Goal: Contribute content: Contribute content

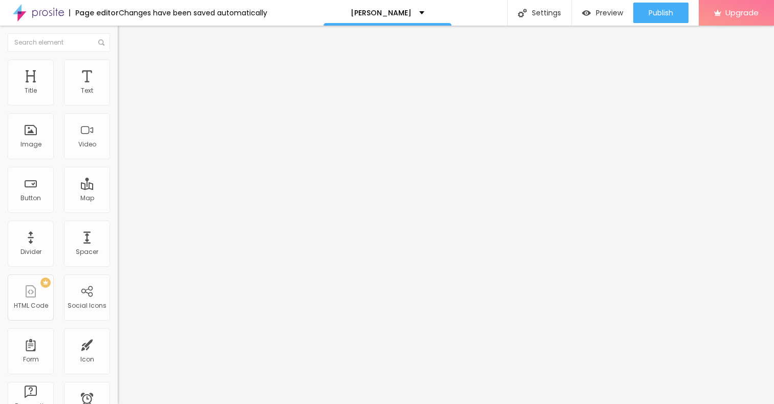
click at [118, 88] on span "Add image" at bounding box center [139, 83] width 42 height 9
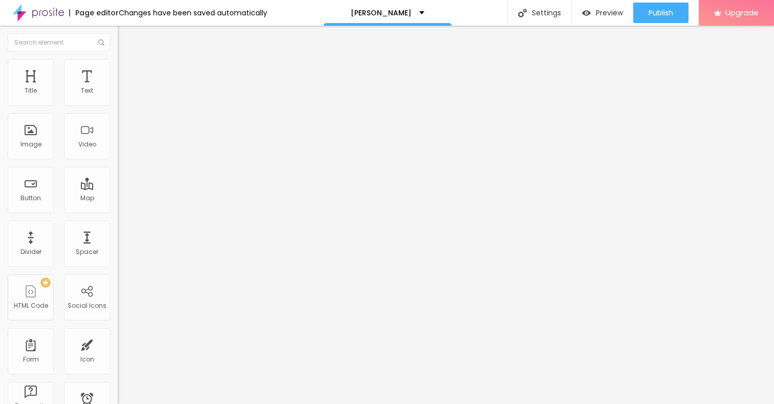
click at [127, 69] on span "Style" at bounding box center [134, 66] width 15 height 9
type input "95"
type input "90"
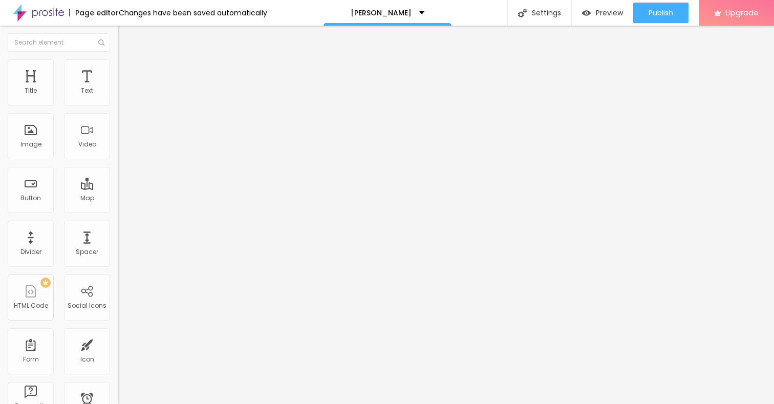
type input "85"
type input "60"
type input "50"
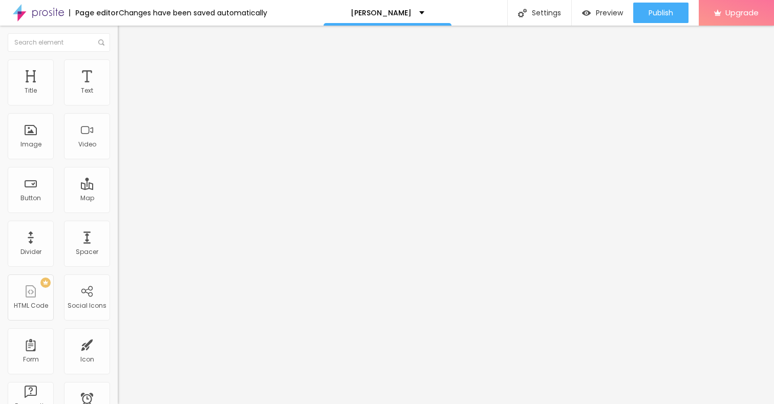
type input "50"
type input "40"
type input "30"
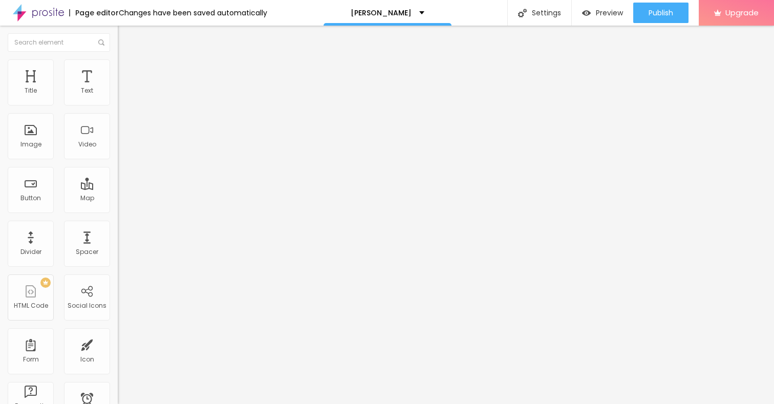
type input "20"
type input "15"
type input "10"
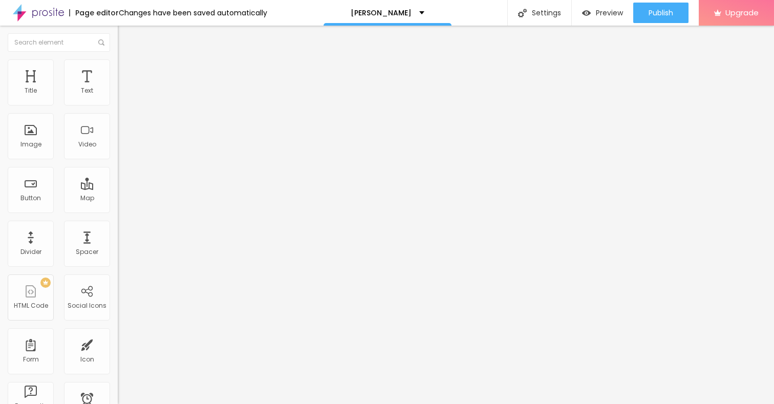
drag, startPoint x: 107, startPoint y: 110, endPoint x: 0, endPoint y: 110, distance: 106.5
type input "10"
click at [118, 105] on input "range" at bounding box center [151, 101] width 66 height 8
click at [118, 33] on button "Edit Image" at bounding box center [177, 38] width 118 height 24
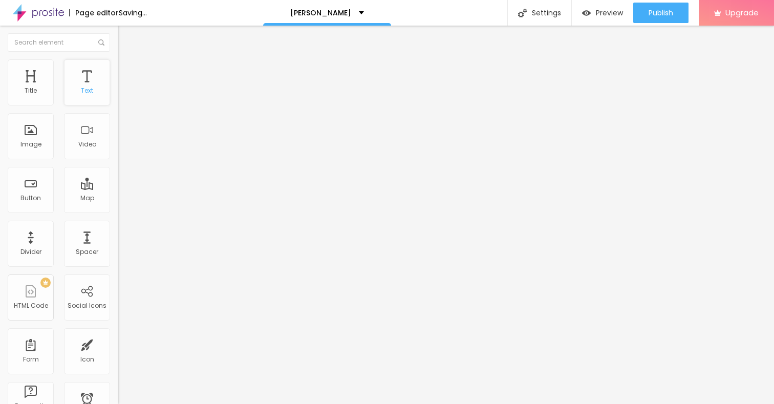
click at [95, 83] on div "Text" at bounding box center [87, 82] width 46 height 46
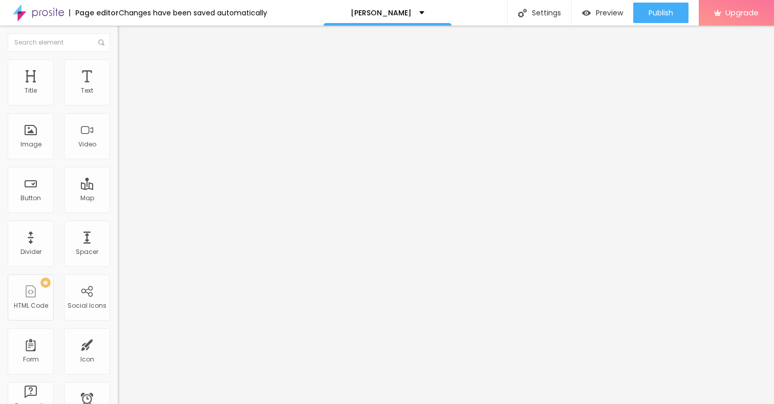
click at [118, 64] on img at bounding box center [122, 63] width 9 height 9
click at [125, 40] on img "button" at bounding box center [129, 37] width 8 height 8
click at [80, 86] on div "Text" at bounding box center [87, 82] width 46 height 46
click at [122, 95] on icon "button" at bounding box center [125, 92] width 6 height 6
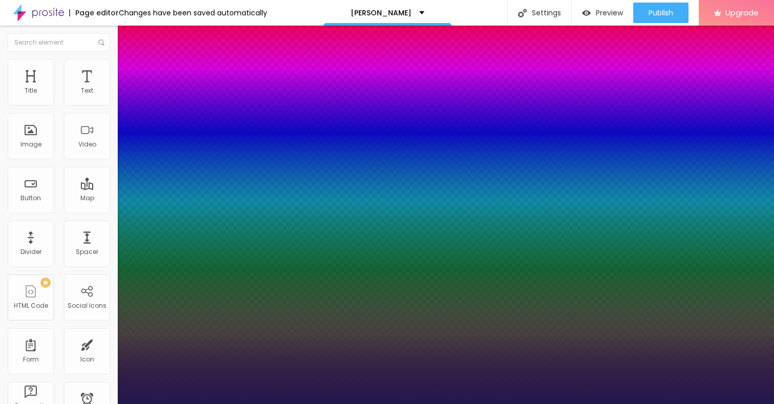
type input "14"
type input "1"
type input "15"
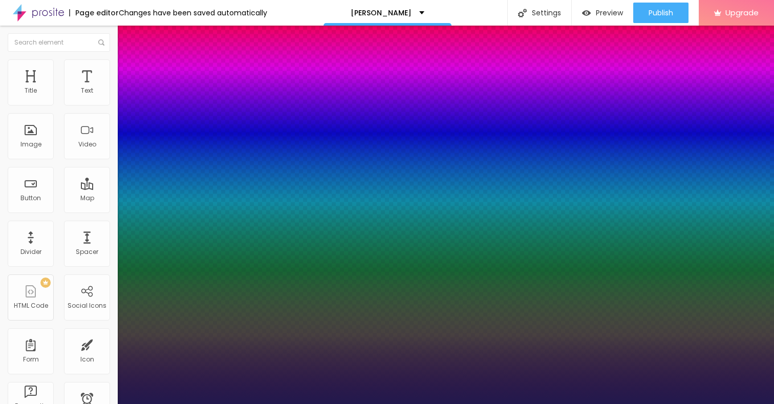
type input "1"
type input "16"
type input "1"
type input "17"
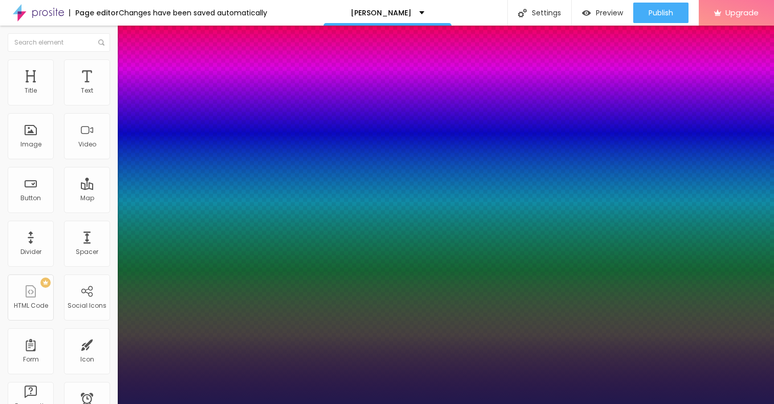
type input "17"
type input "1"
type input "18"
type input "1"
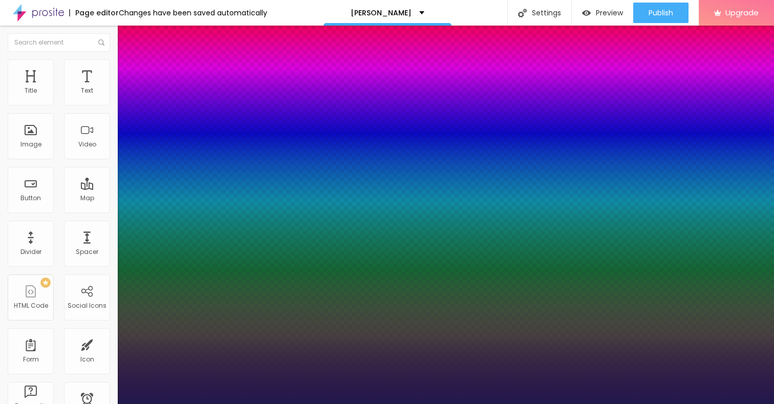
type input "19"
type input "1"
type input "20"
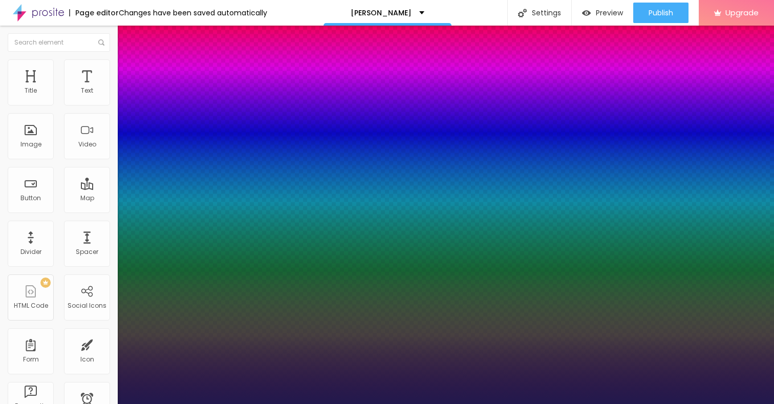
type input "1"
type input "21"
type input "1"
type input "22"
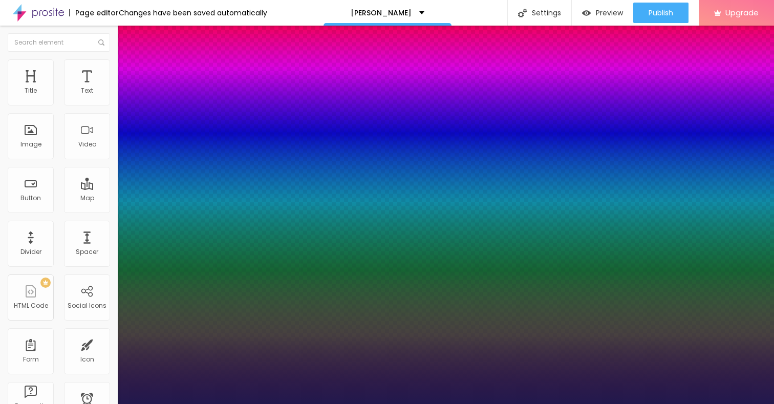
type input "22"
type input "1"
type input "23"
type input "1"
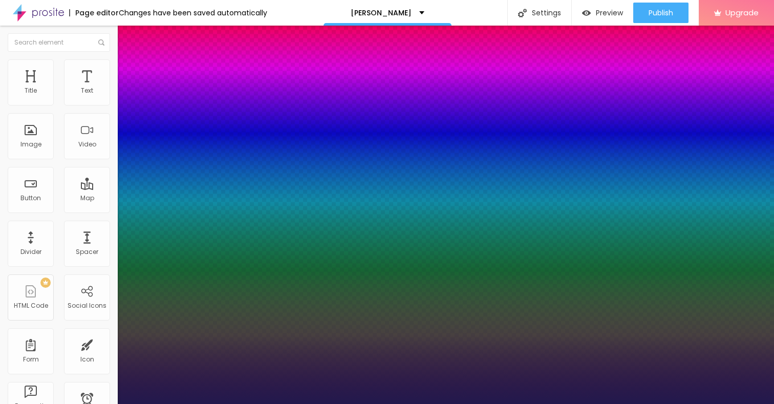
type input "24"
type input "1"
type input "25"
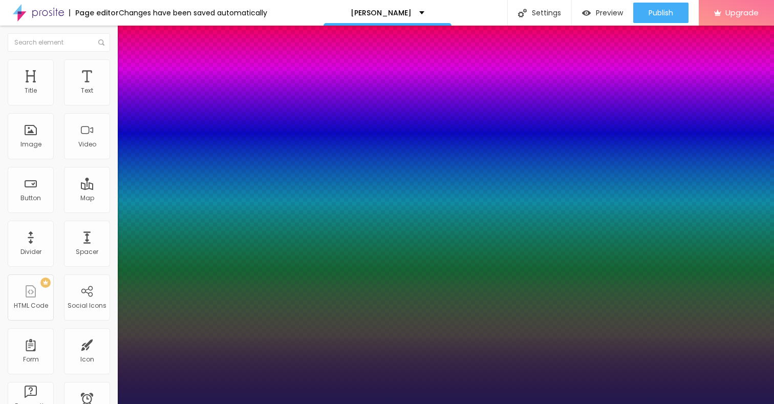
type input "1"
type input "26"
type input "1"
drag, startPoint x: 136, startPoint y: 176, endPoint x: 146, endPoint y: 176, distance: 10.2
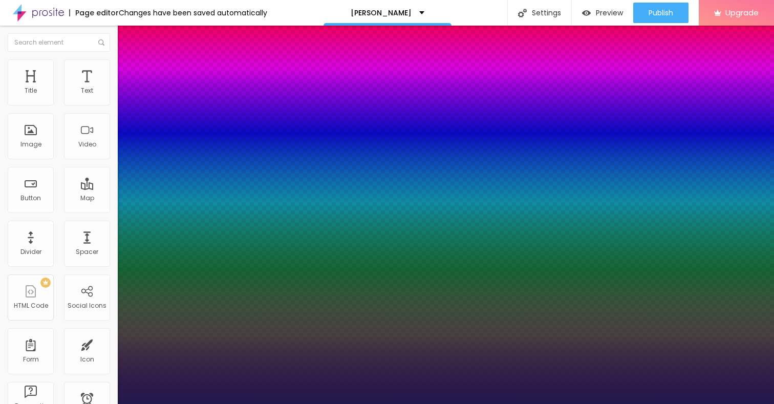
type input "26"
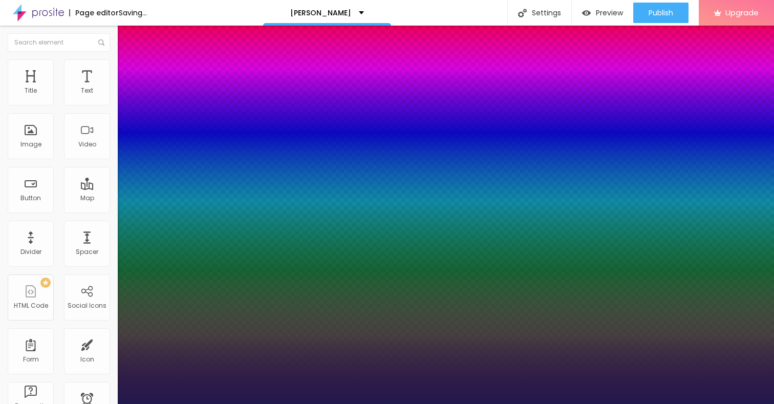
type input "1"
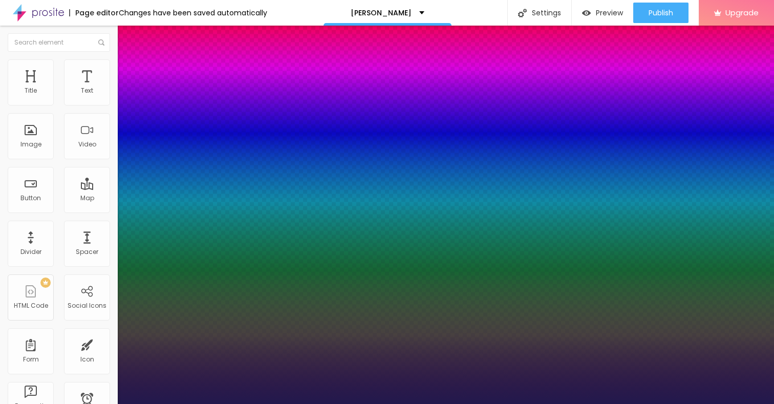
type input "25"
type input "1"
type input "25"
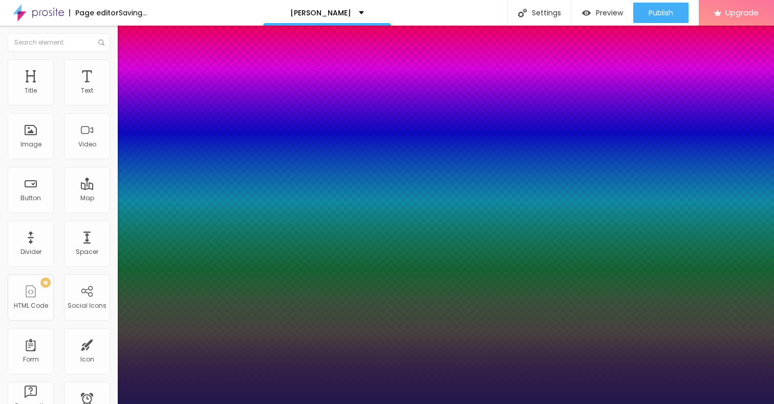
type input "1"
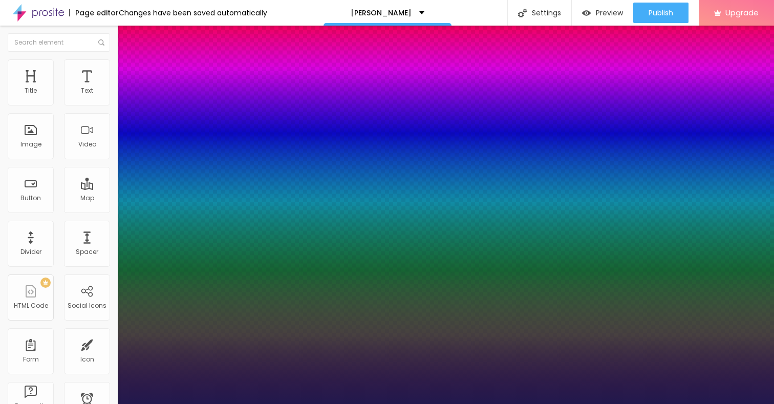
click at [541, 404] on div at bounding box center [387, 404] width 774 height 0
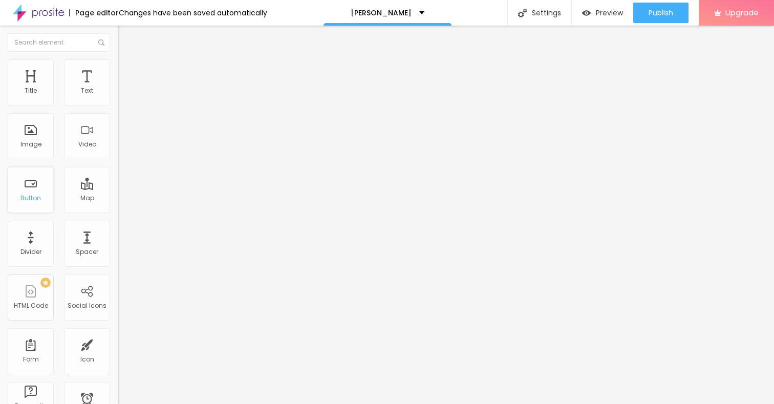
click at [32, 192] on div "Button" at bounding box center [31, 190] width 46 height 46
drag, startPoint x: 47, startPoint y: 115, endPoint x: 0, endPoint y: 115, distance: 47.1
click at [118, 115] on div "Text Click me Align Size Default Small Default Big Link URL https:// Open in ne…" at bounding box center [177, 154] width 118 height 149
paste input "→ VIEW DOCUMENT HERE"
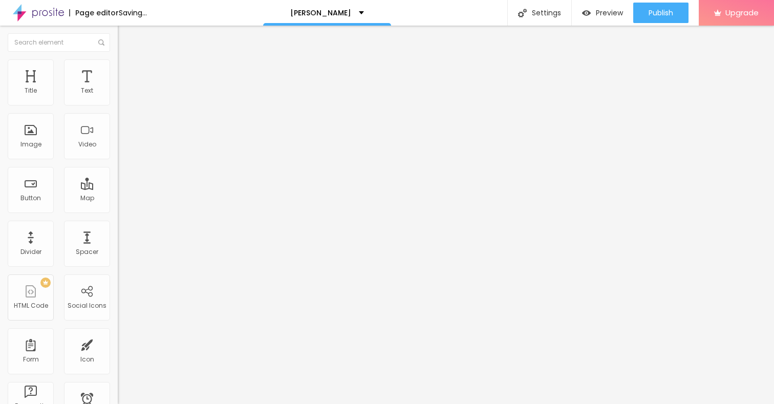
type input "→ VIEW DOCUMENT HERE"
drag, startPoint x: 46, startPoint y: 213, endPoint x: 2, endPoint y: 213, distance: 44.6
click at [118, 213] on div "Text → VIEW DOCUMENT HERE Align Size Default Small Default Big Link URL https:/…" at bounding box center [177, 154] width 118 height 149
paste input "[URL][DOMAIN_NAME]"
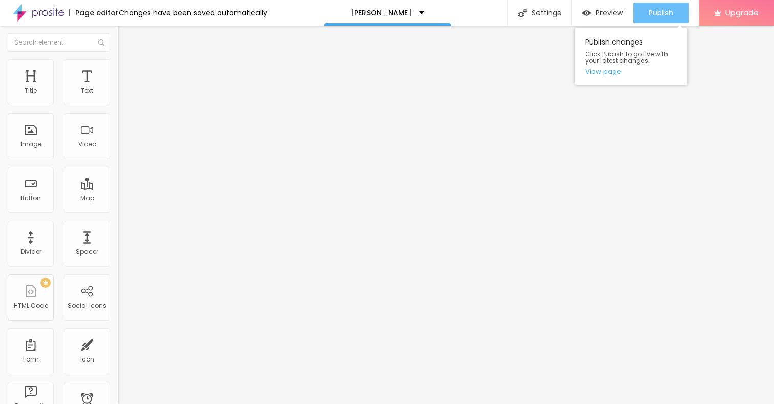
type input "[URL][DOMAIN_NAME]"
click at [670, 17] on div "Publish" at bounding box center [661, 13] width 25 height 20
